Goal: Task Accomplishment & Management: Use online tool/utility

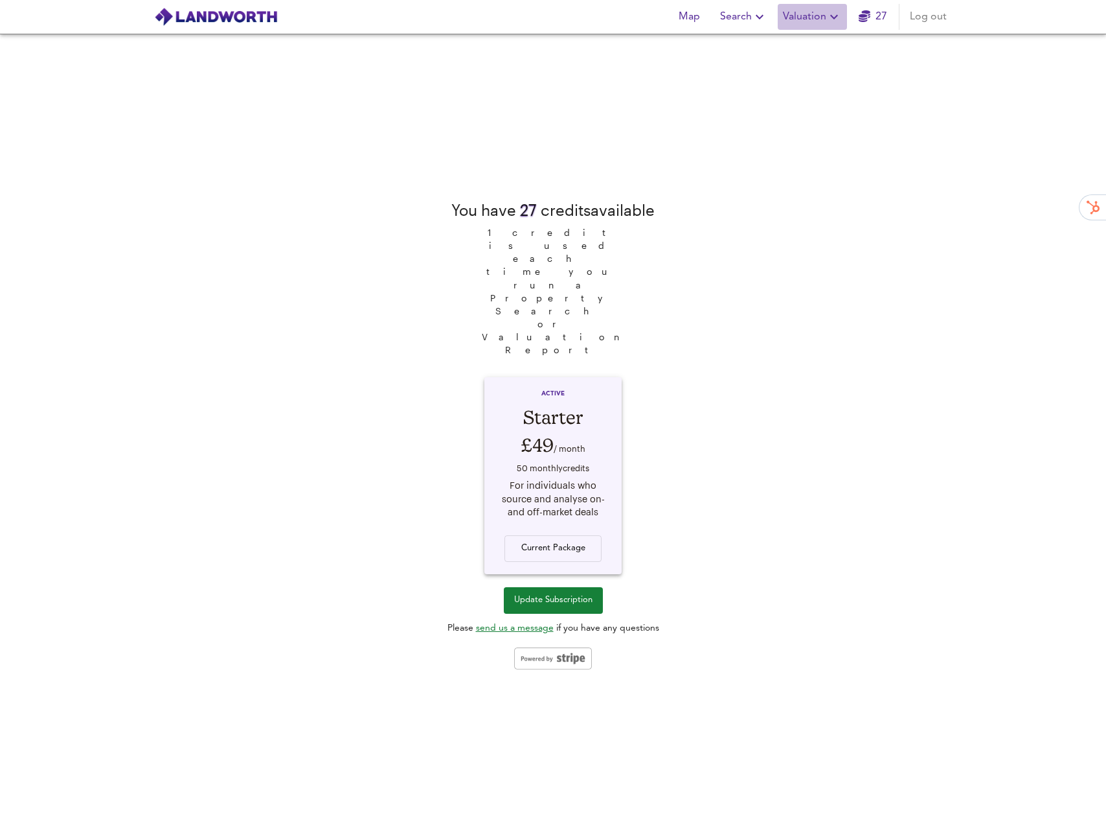
click at [844, 21] on button "Valuation" at bounding box center [812, 17] width 69 height 26
click at [828, 38] on li "New Valuation Report" at bounding box center [812, 46] width 155 height 23
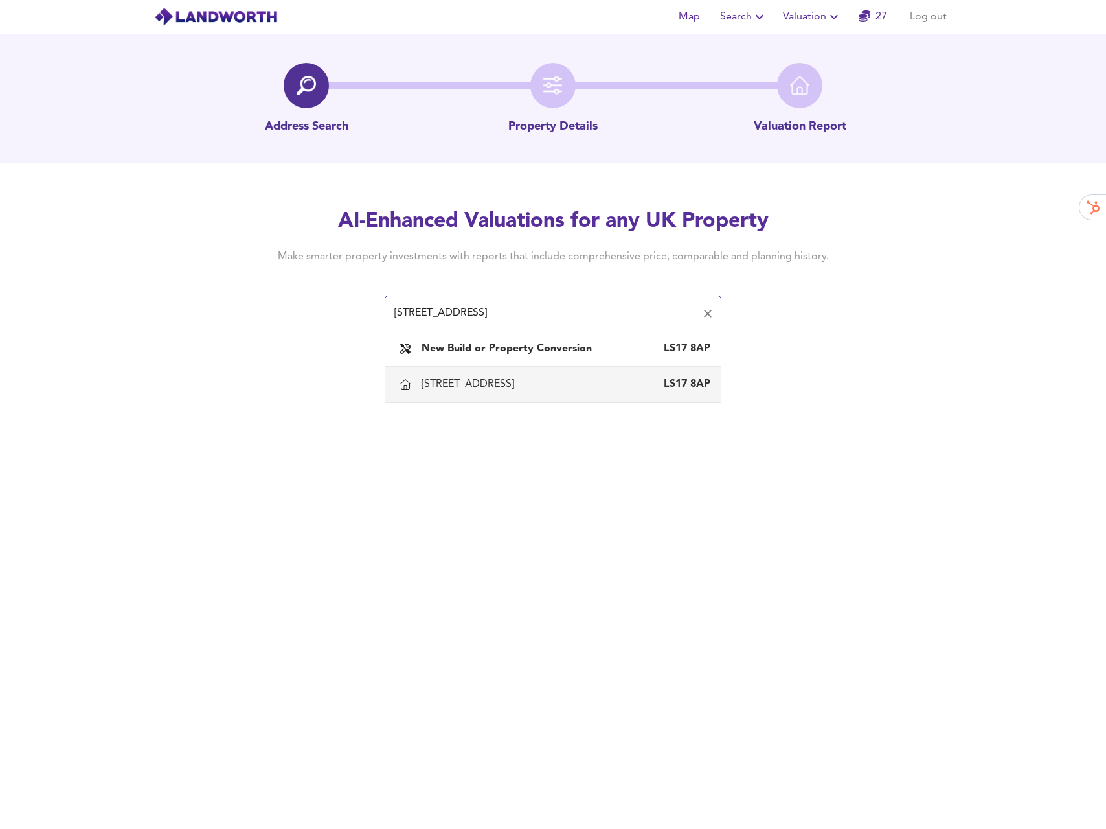
click at [484, 398] on li "559 Shadwell Lane, Leeds LS17 8AP" at bounding box center [553, 385] width 336 height 36
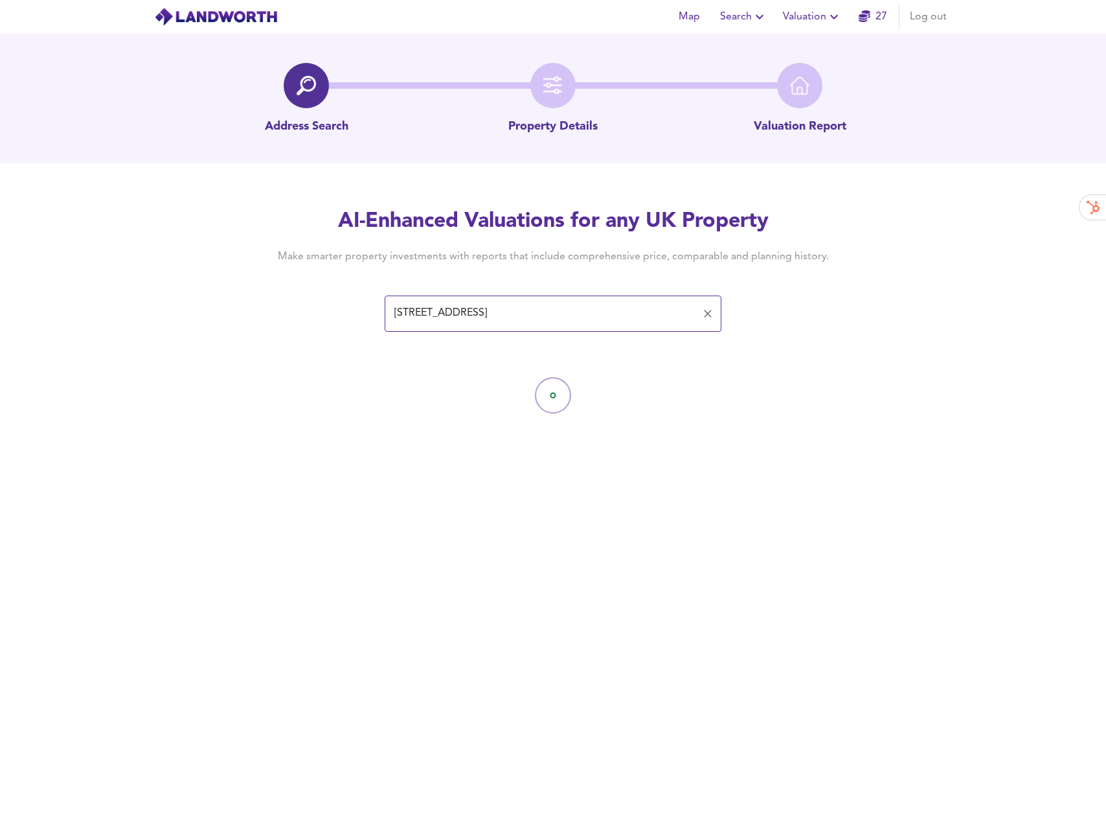
type input "[STREET_ADDRESS]"
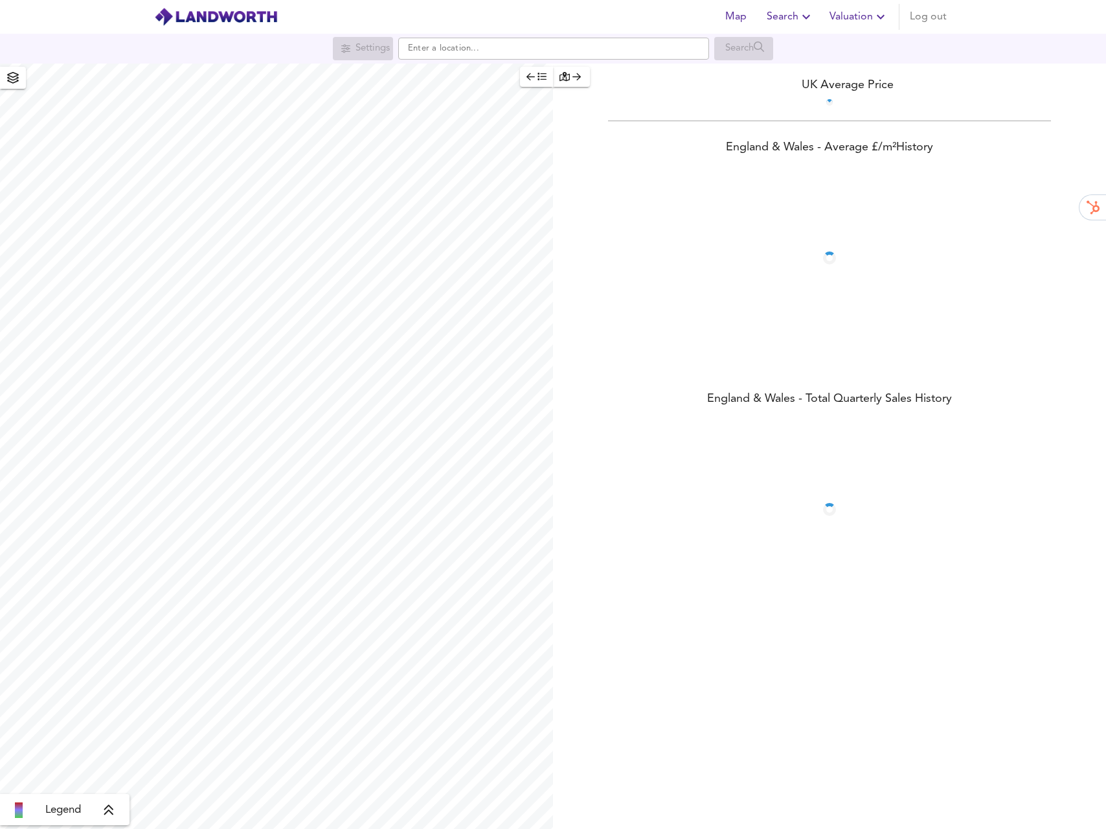
click at [845, 18] on span "Valuation" at bounding box center [859, 17] width 59 height 18
click at [792, 73] on li "Valuation Report History" at bounding box center [812, 69] width 155 height 23
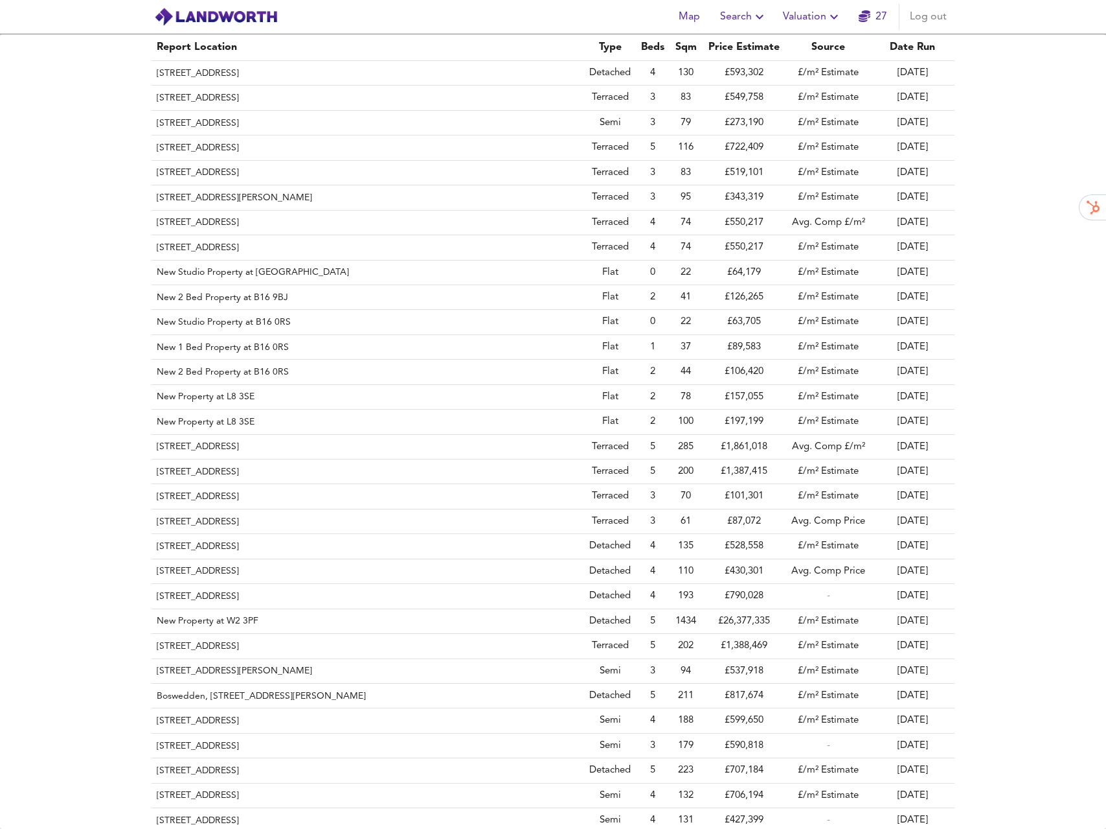
click at [813, 21] on span "Valuation" at bounding box center [812, 17] width 59 height 18
click at [805, 40] on li "New Valuation Report" at bounding box center [812, 46] width 155 height 23
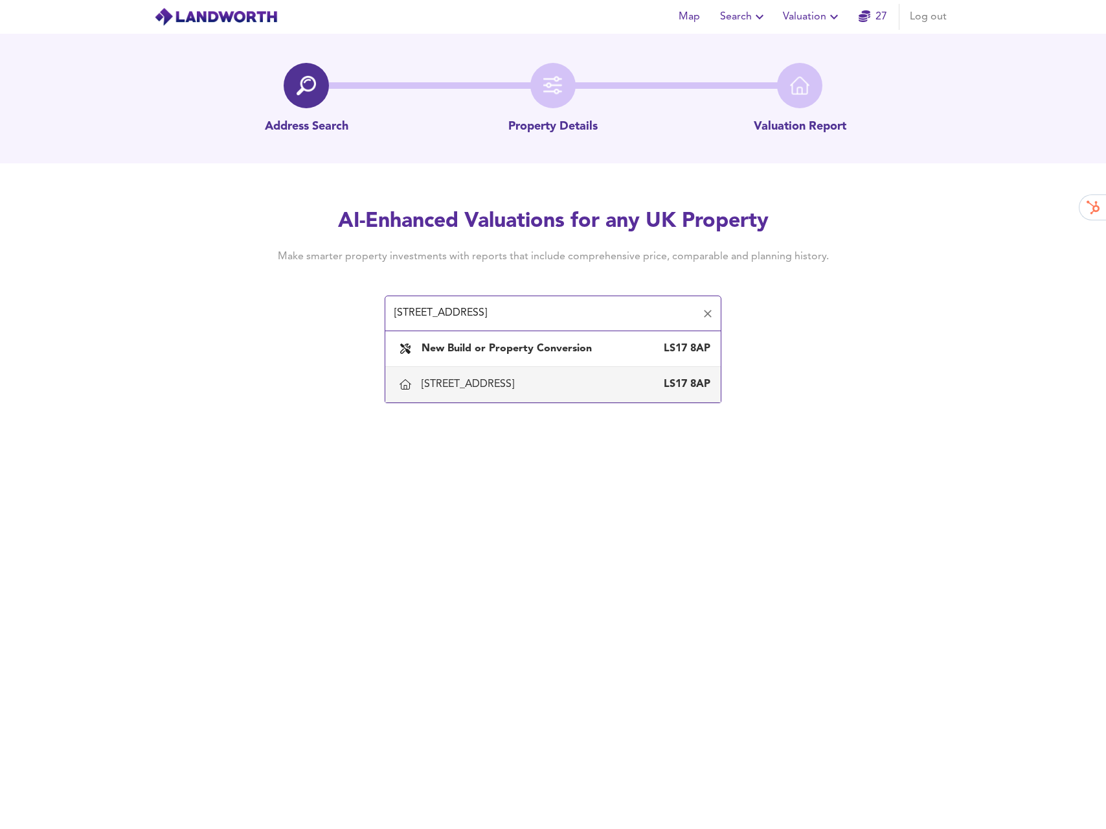
click at [474, 380] on div "[STREET_ADDRESS]" at bounding box center [471, 384] width 98 height 14
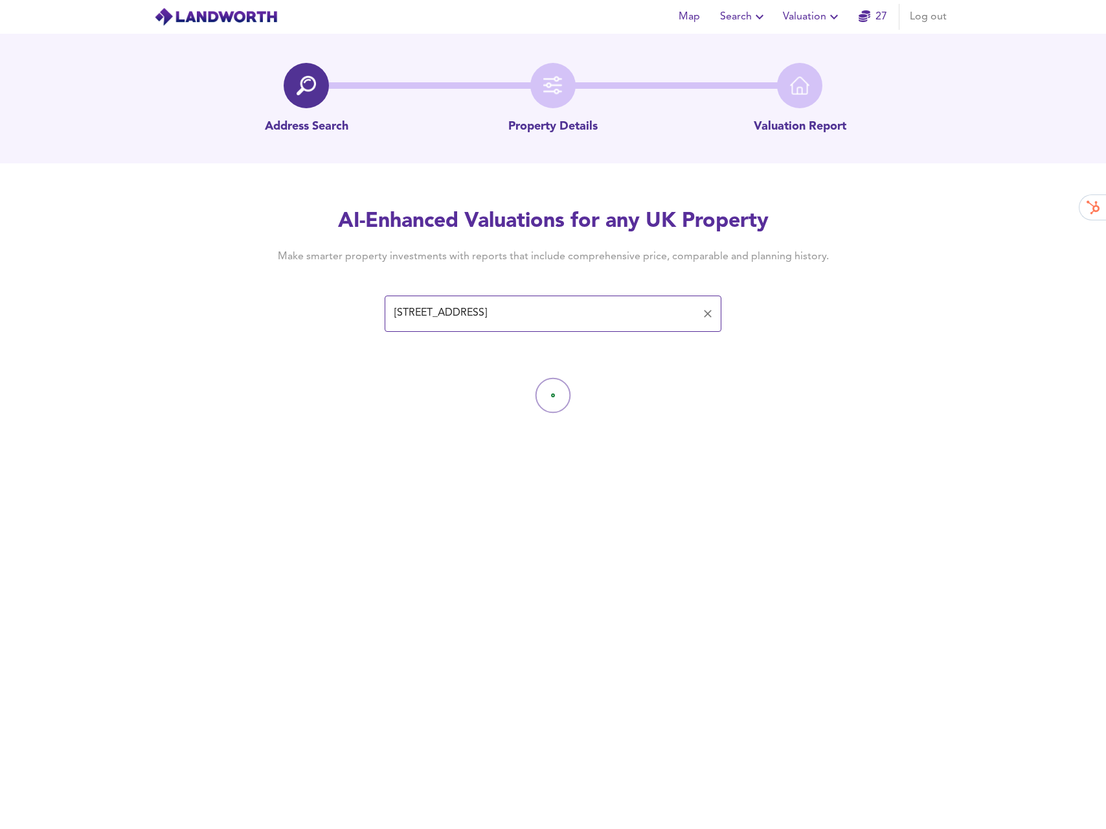
type input "[STREET_ADDRESS]"
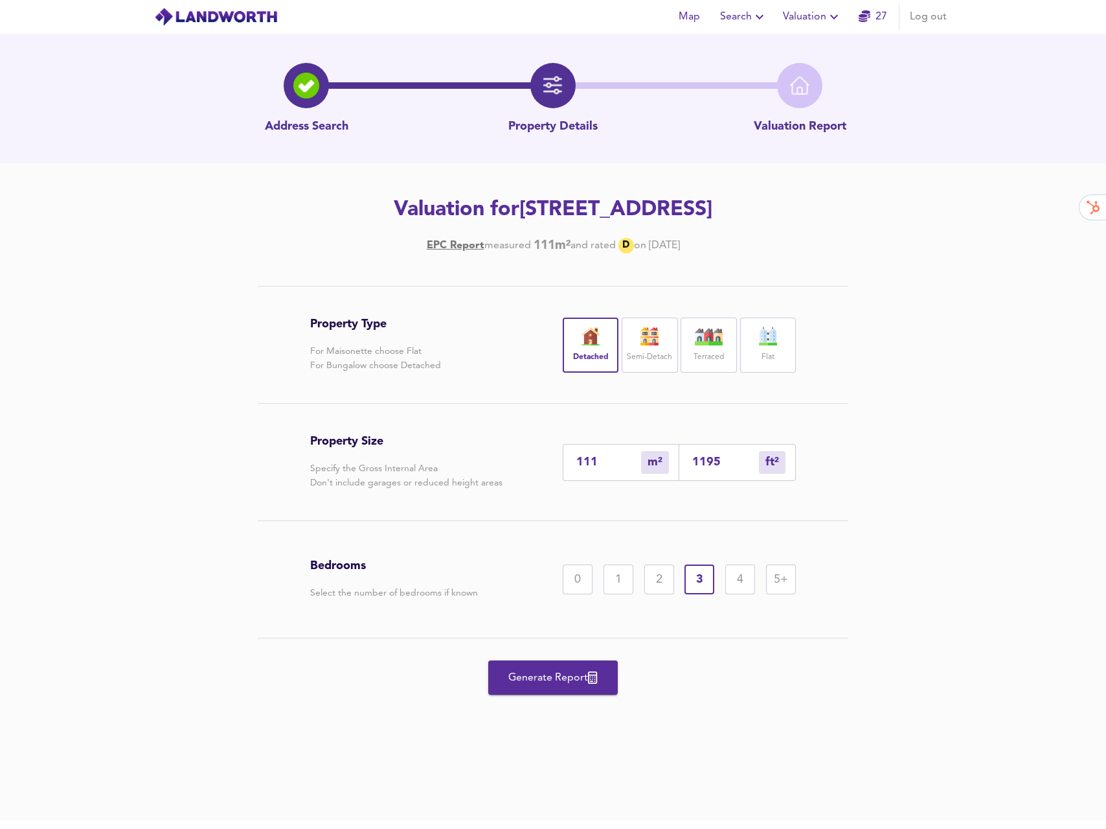
click at [569, 670] on span "Generate Report" at bounding box center [553, 678] width 104 height 18
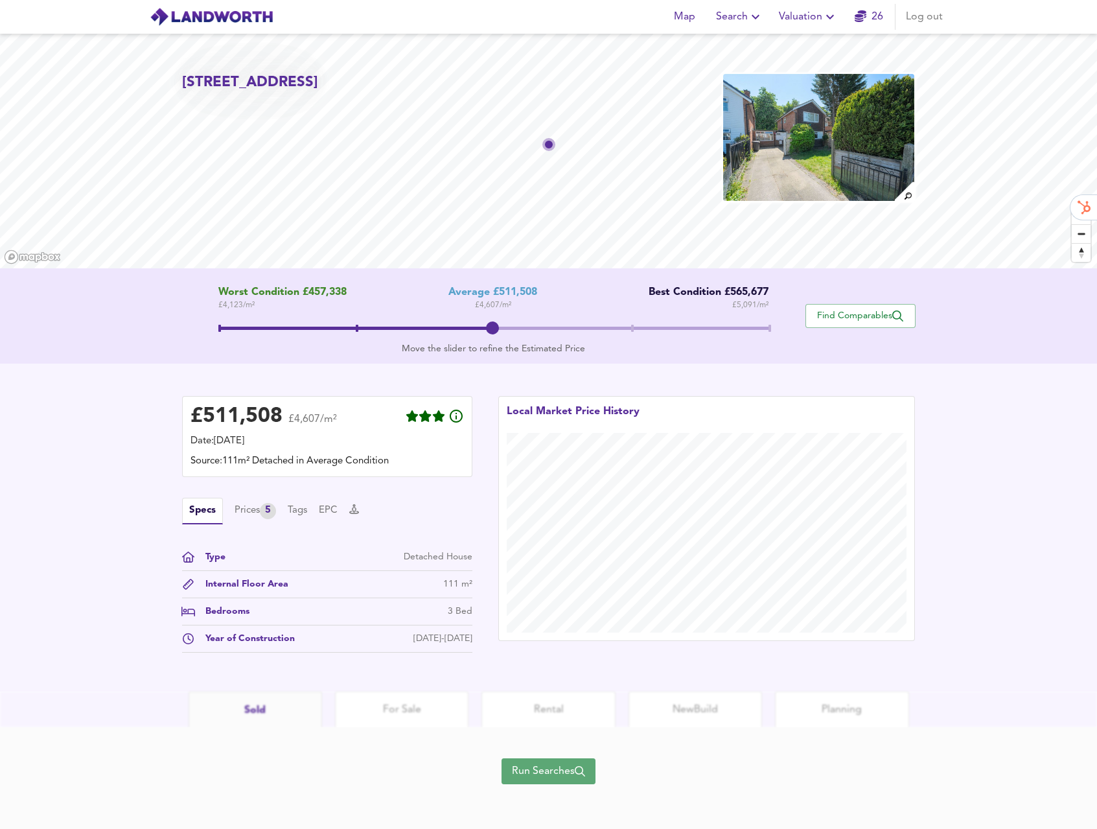
click at [549, 774] on span "Run Searches" at bounding box center [548, 771] width 73 height 18
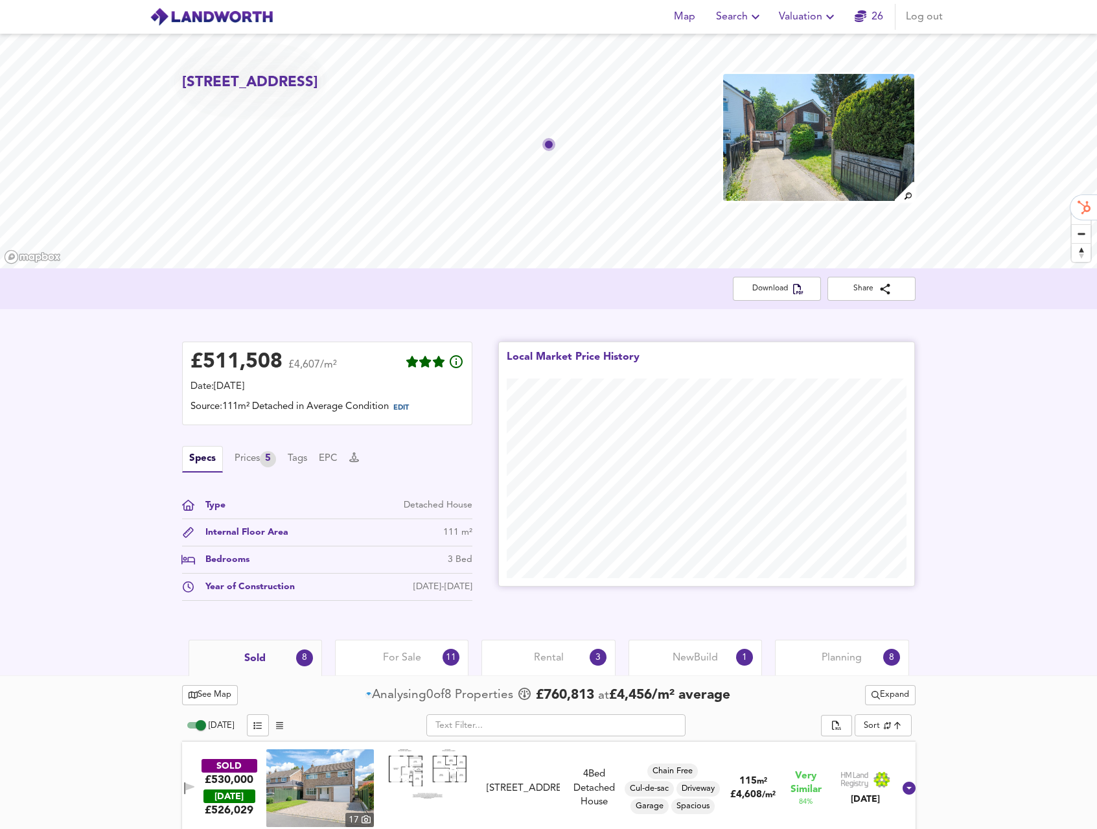
scroll to position [143, 0]
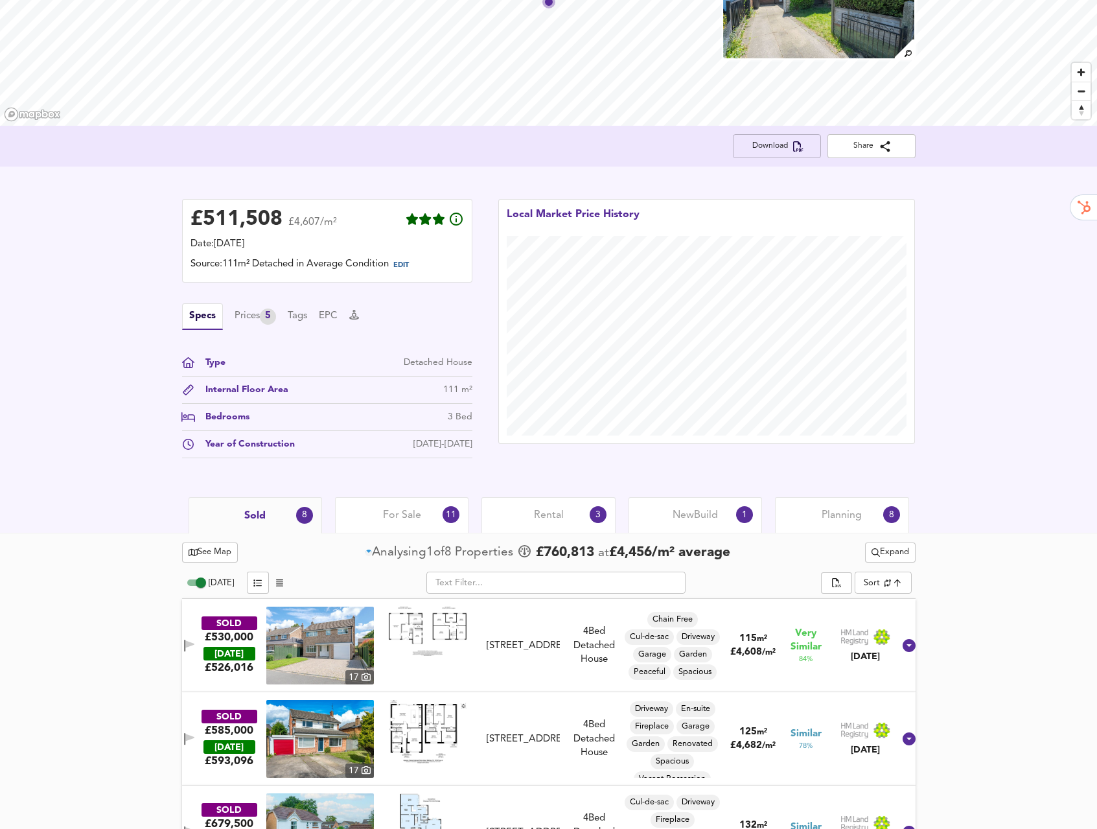
click at [796, 143] on icon "button" at bounding box center [798, 146] width 10 height 10
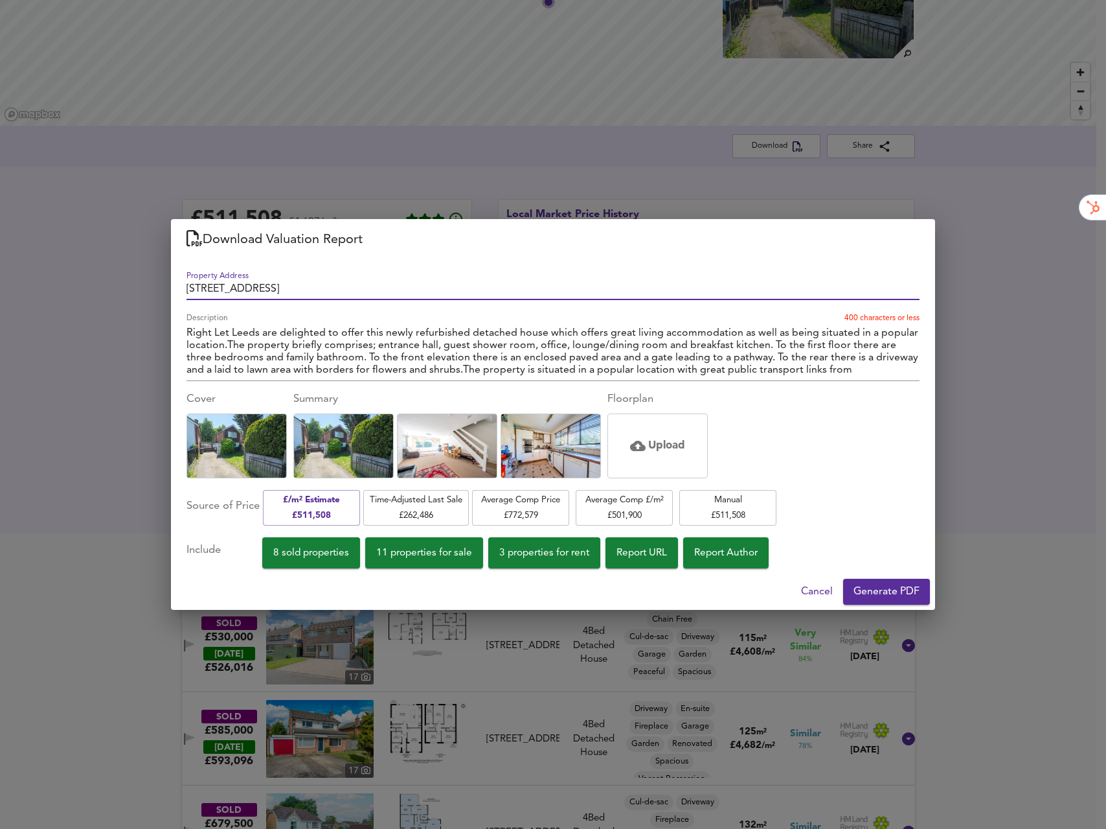
click at [875, 590] on span "Generate PDF" at bounding box center [887, 591] width 66 height 18
